Goal: Transaction & Acquisition: Purchase product/service

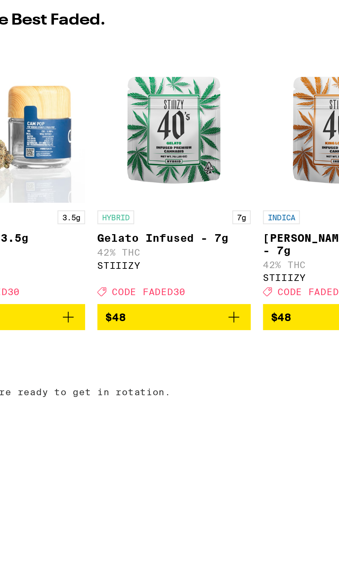
click at [216, 254] on icon "Add to bag" at bounding box center [217, 251] width 8 height 8
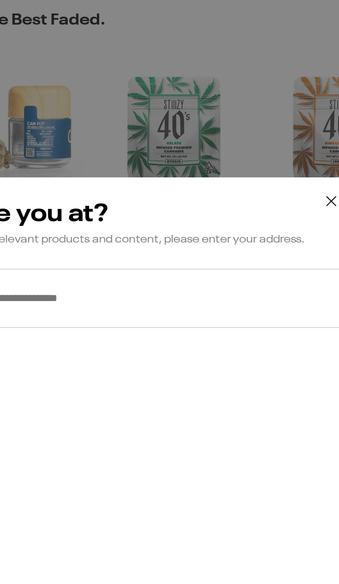
click at [201, 244] on input "**********" at bounding box center [170, 242] width 204 height 27
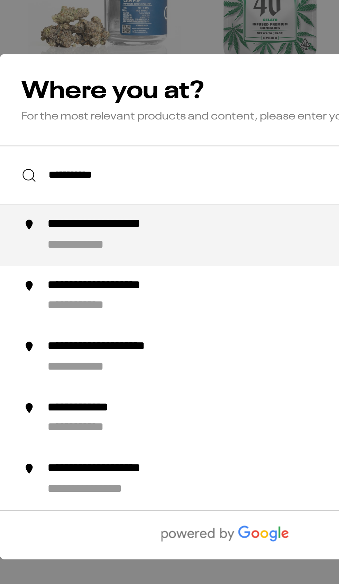
click at [154, 273] on div "**********" at bounding box center [183, 269] width 188 height 17
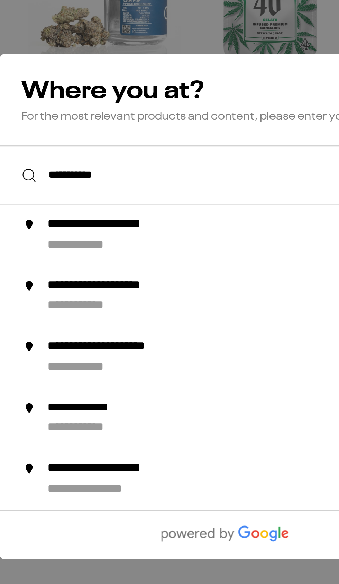
type input "**********"
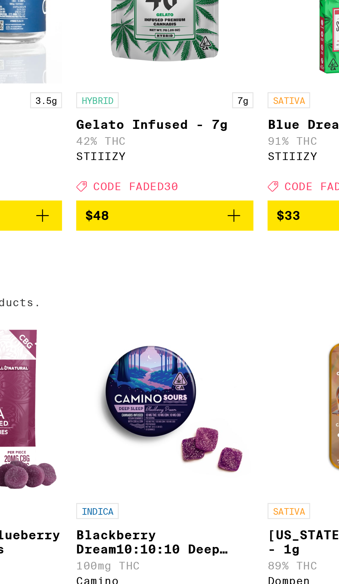
click at [217, 256] on icon "Add to bag" at bounding box center [217, 251] width 8 height 8
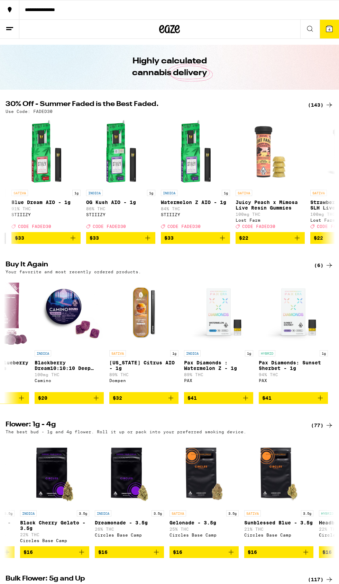
scroll to position [0, 777]
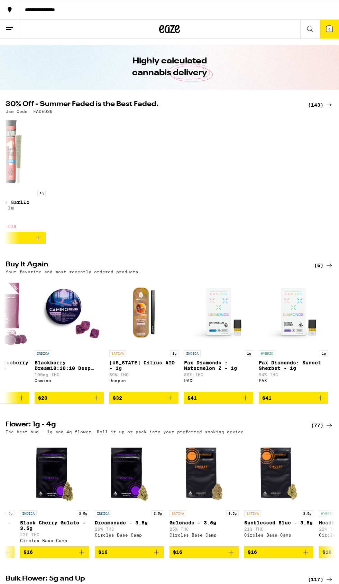
click at [331, 30] on icon at bounding box center [330, 29] width 6 height 6
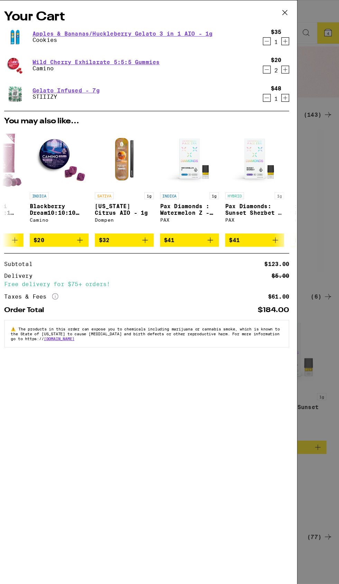
scroll to position [17, 0]
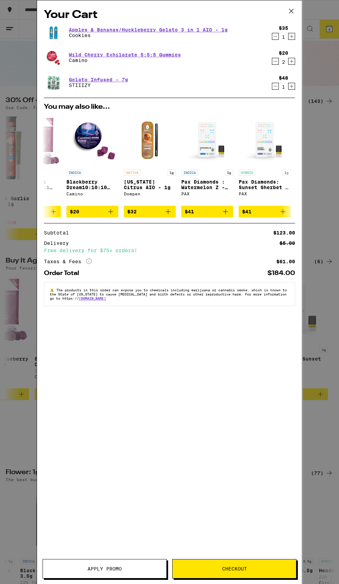
click at [289, 11] on icon at bounding box center [291, 11] width 10 height 10
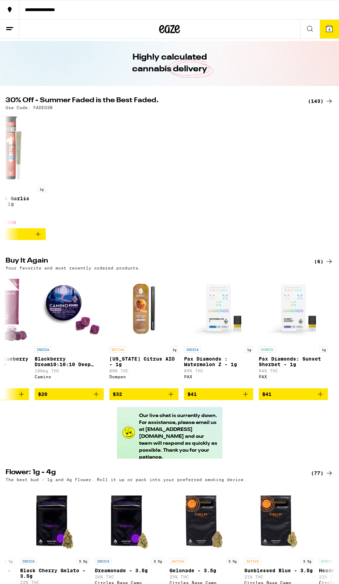
click at [9, 29] on line at bounding box center [8, 29] width 5 height 0
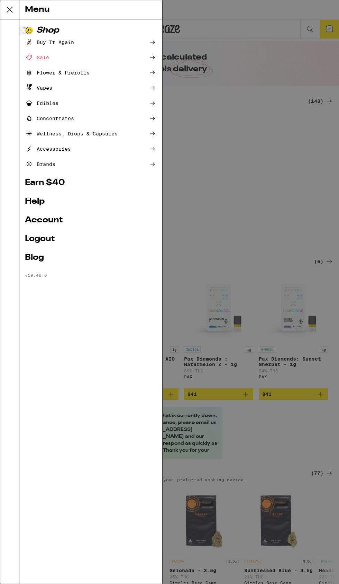
click at [51, 238] on link "Logout" at bounding box center [91, 239] width 132 height 8
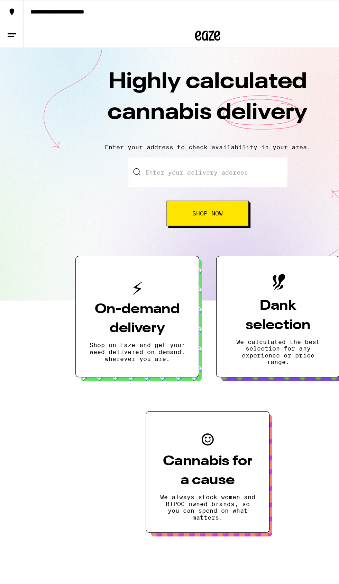
click at [7, 28] on icon at bounding box center [10, 29] width 8 height 8
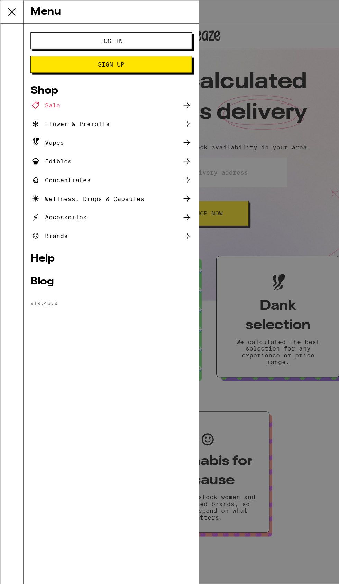
click at [124, 28] on button "Log In" at bounding box center [91, 33] width 132 height 14
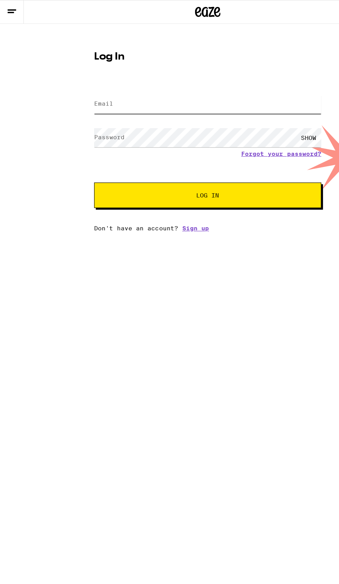
click at [199, 84] on input "Email" at bounding box center [170, 85] width 186 height 16
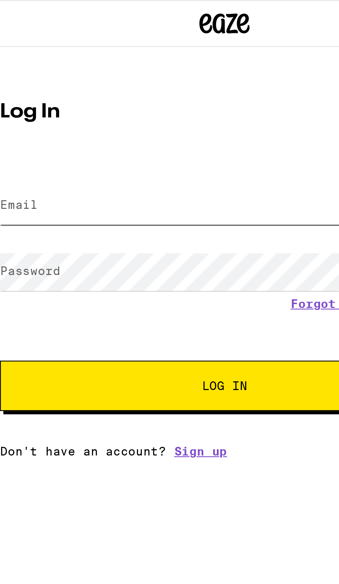
type input "[EMAIL_ADDRESS][DOMAIN_NAME]"
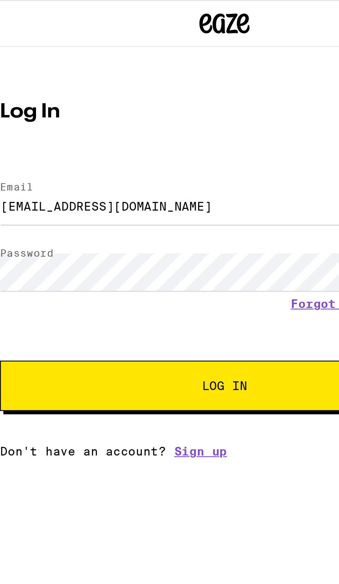
click at [196, 159] on span "Log In" at bounding box center [169, 159] width 129 height 5
